Goal: Information Seeking & Learning: Learn about a topic

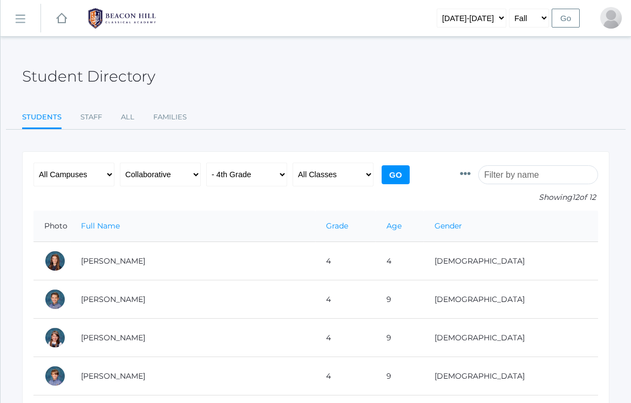
scroll to position [33, 0]
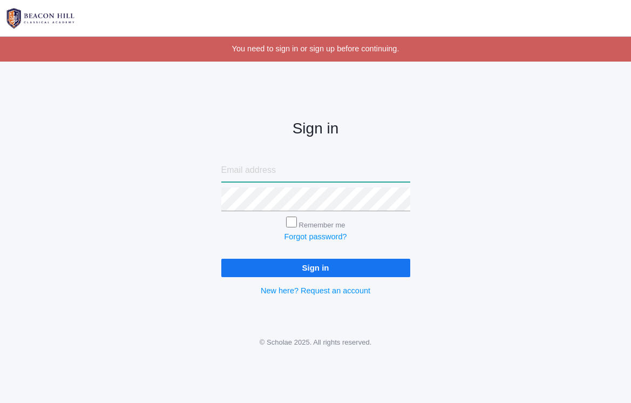
type input "heather_ruddy@yahoo.com"
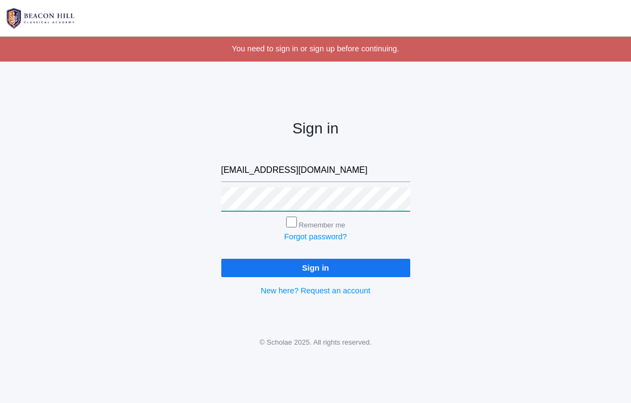
click at [315, 265] on input "Sign in" at bounding box center [315, 268] width 189 height 18
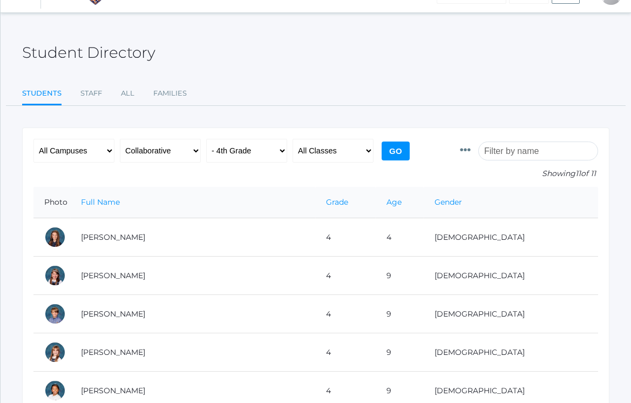
scroll to position [24, 0]
click at [405, 151] on input "Go" at bounding box center [396, 150] width 28 height 19
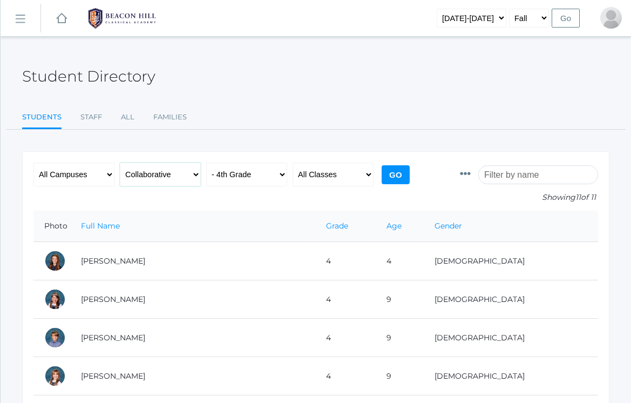
select select "any"
click at [404, 176] on input "Go" at bounding box center [396, 174] width 28 height 19
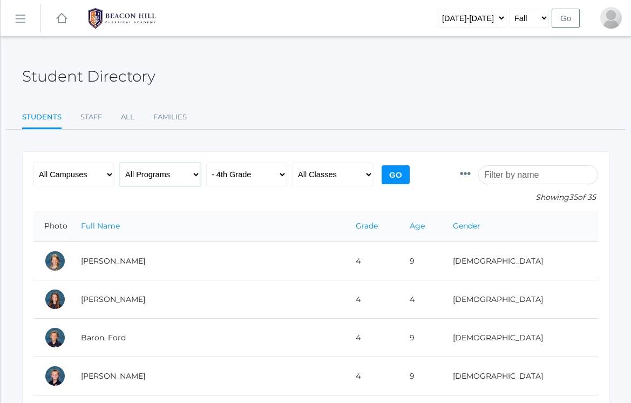
select select "4-Day Collaborative"
click at [389, 177] on input "Go" at bounding box center [396, 174] width 28 height 19
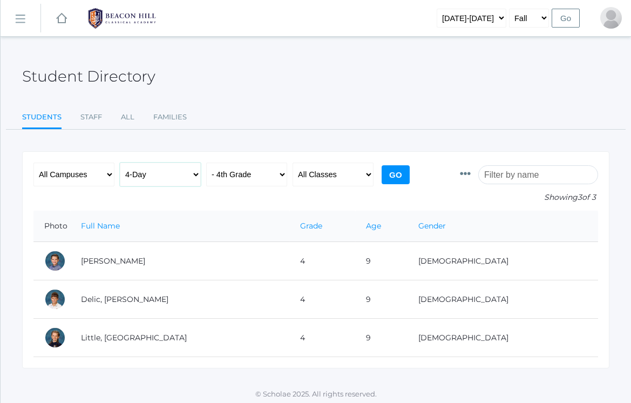
select select "Affiliate"
click at [396, 179] on input "Go" at bounding box center [396, 174] width 28 height 19
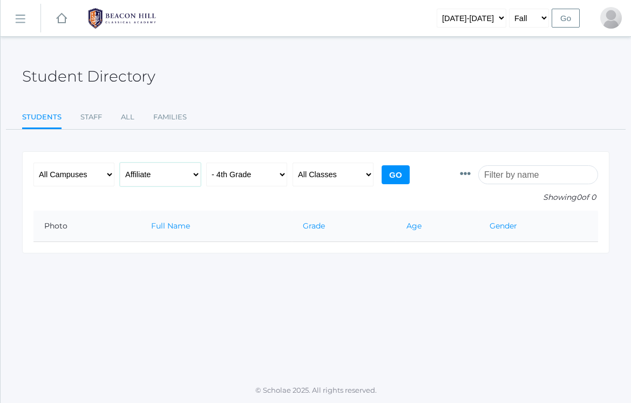
select select "Collaborative"
click at [396, 175] on input "Go" at bounding box center [396, 174] width 28 height 19
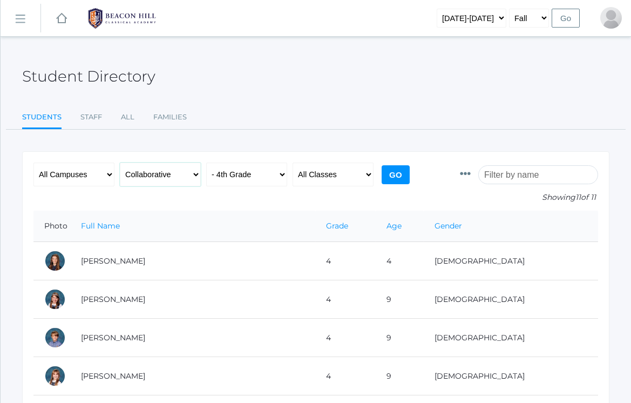
select select "Full-Time"
click at [387, 173] on input "Go" at bounding box center [396, 174] width 28 height 19
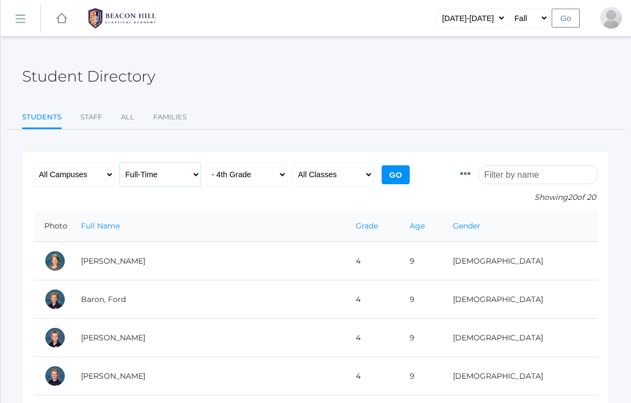
select select "any"
click at [400, 169] on input "Go" at bounding box center [396, 174] width 28 height 19
